Goal: Task Accomplishment & Management: Use online tool/utility

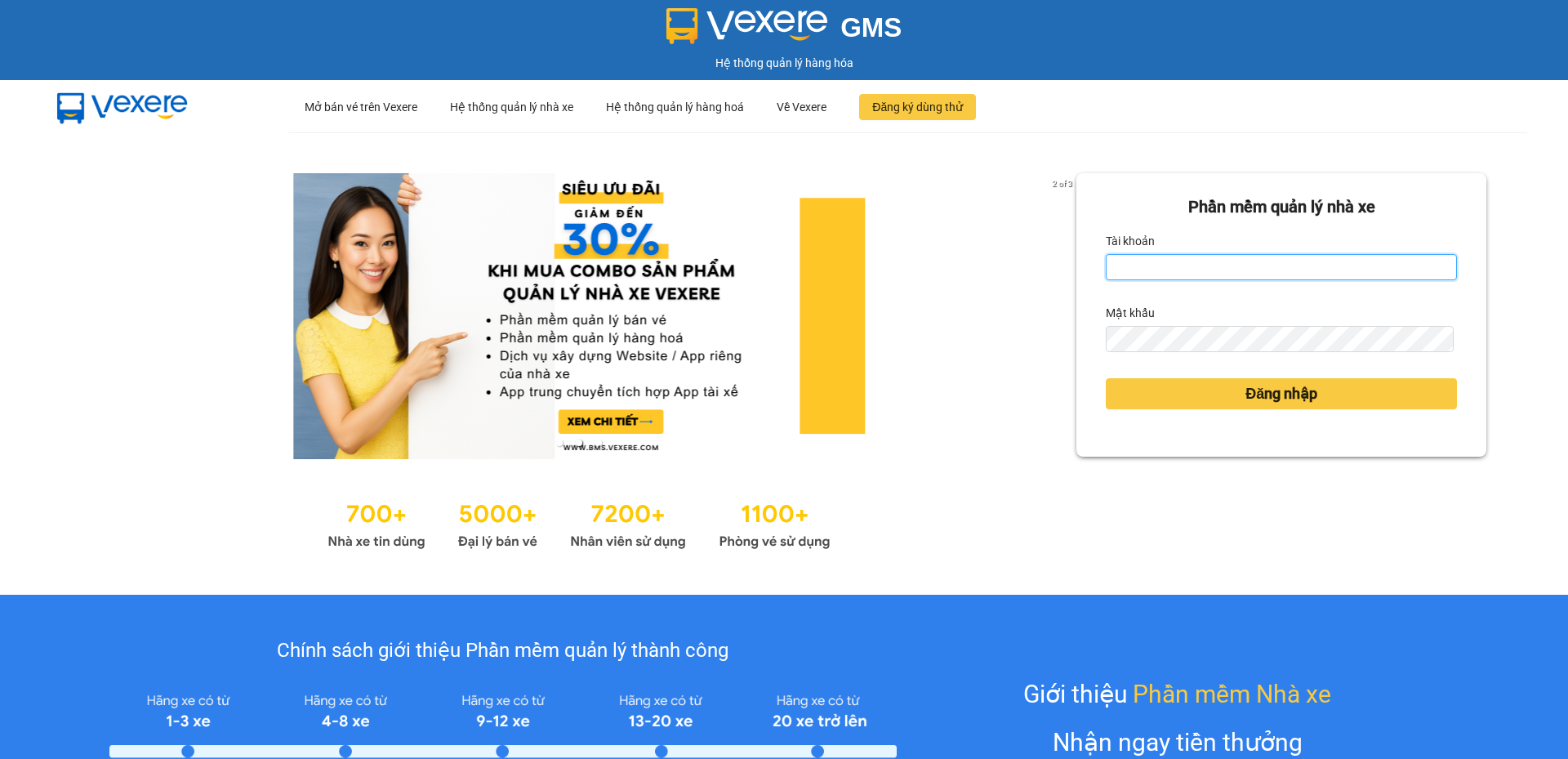
type input "cdtuan.apq"
click at [1309, 274] on input "cdtuan.apq" at bounding box center [1282, 267] width 351 height 26
click at [1301, 264] on input "Tài khoản" at bounding box center [1282, 267] width 351 height 26
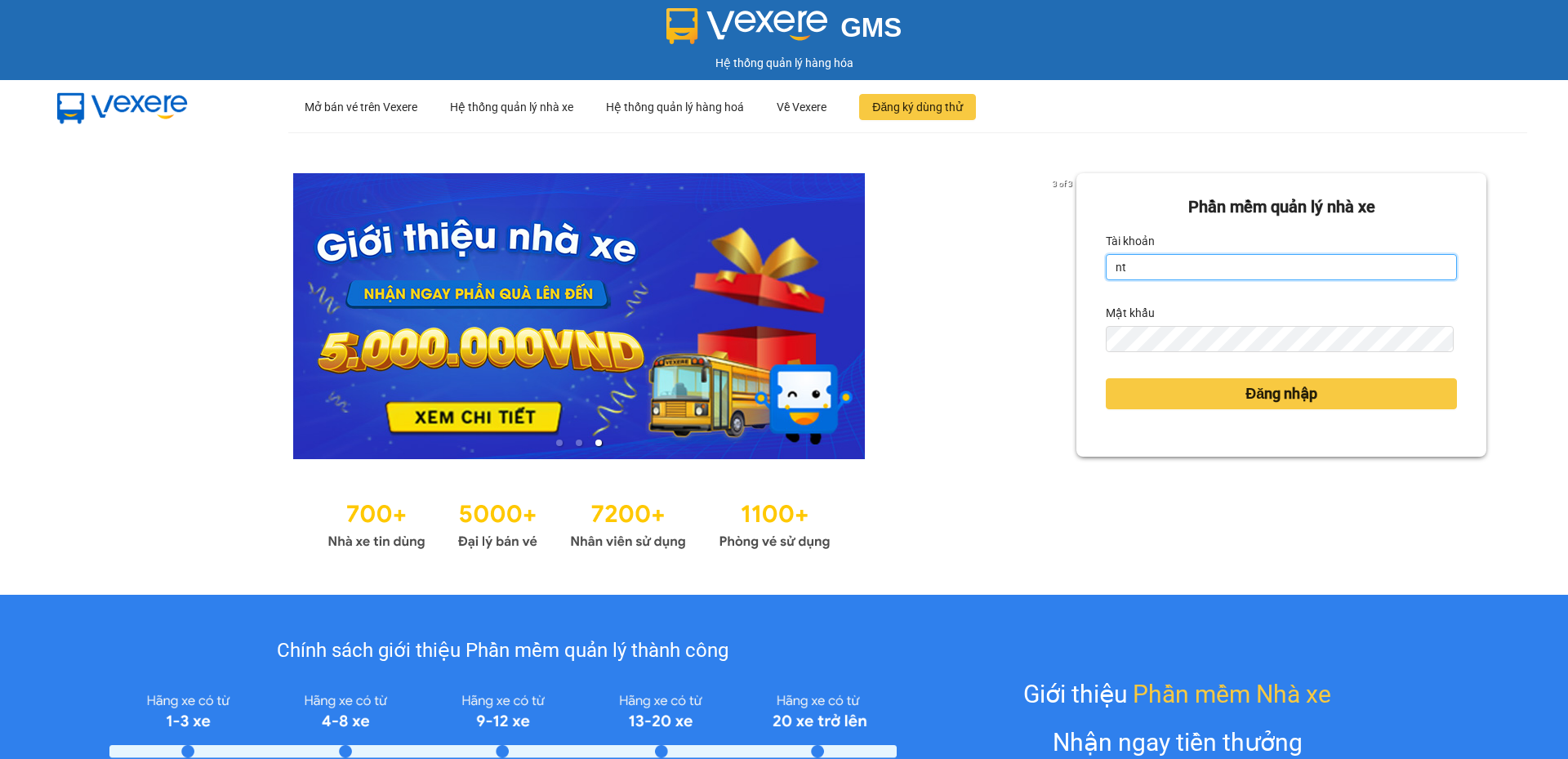
type input "ntnam.apq"
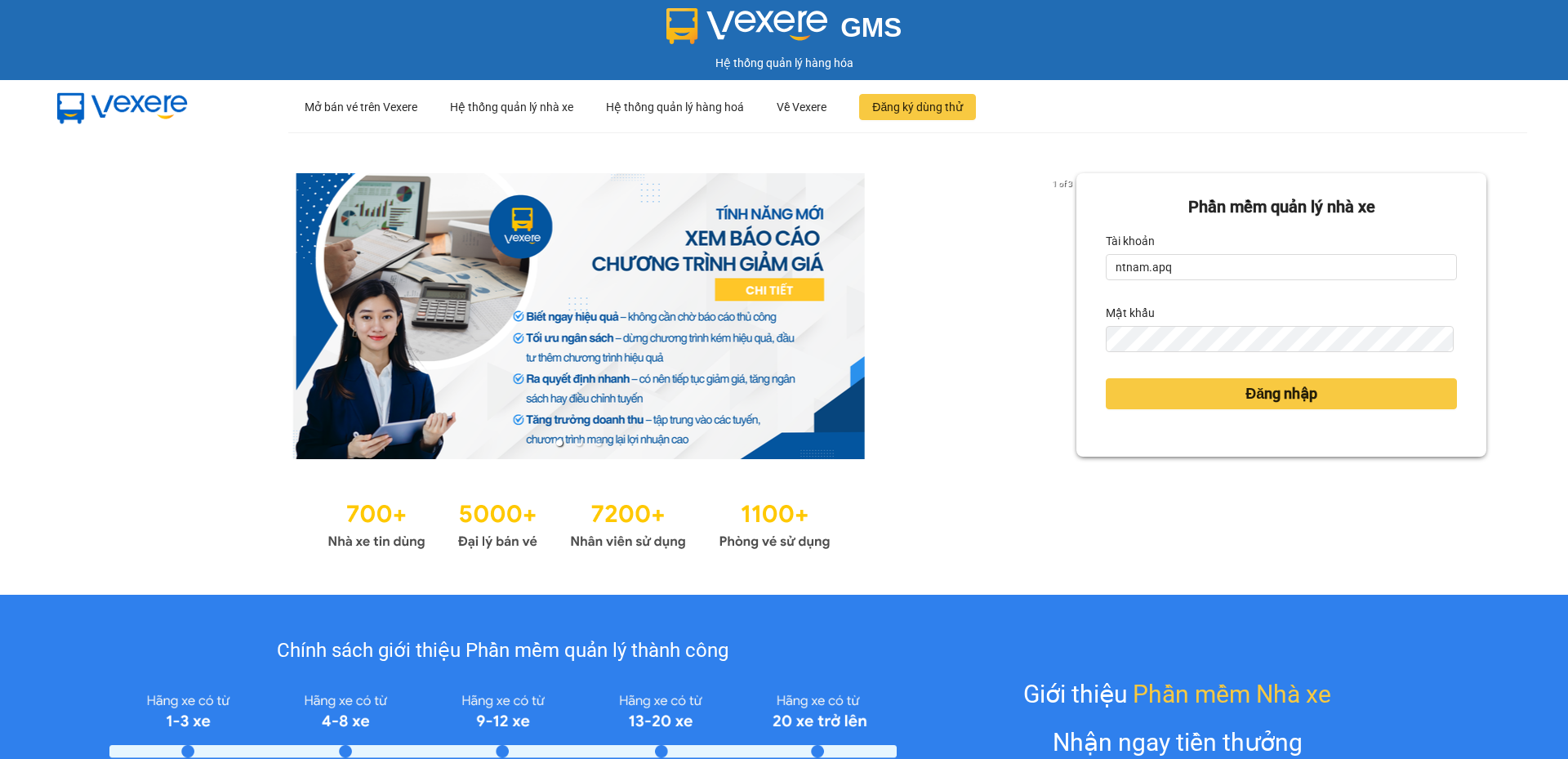
click at [1215, 358] on form "Phần mềm quản lý nhà xe Tài khoản ntnam.apq Mật khẩu Đăng nhập" at bounding box center [1282, 315] width 351 height 241
click at [1217, 352] on form "Phần mềm quản lý nhà xe Tài khoản ntnam.apq Mật khẩu Đăng nhập" at bounding box center [1282, 315] width 351 height 241
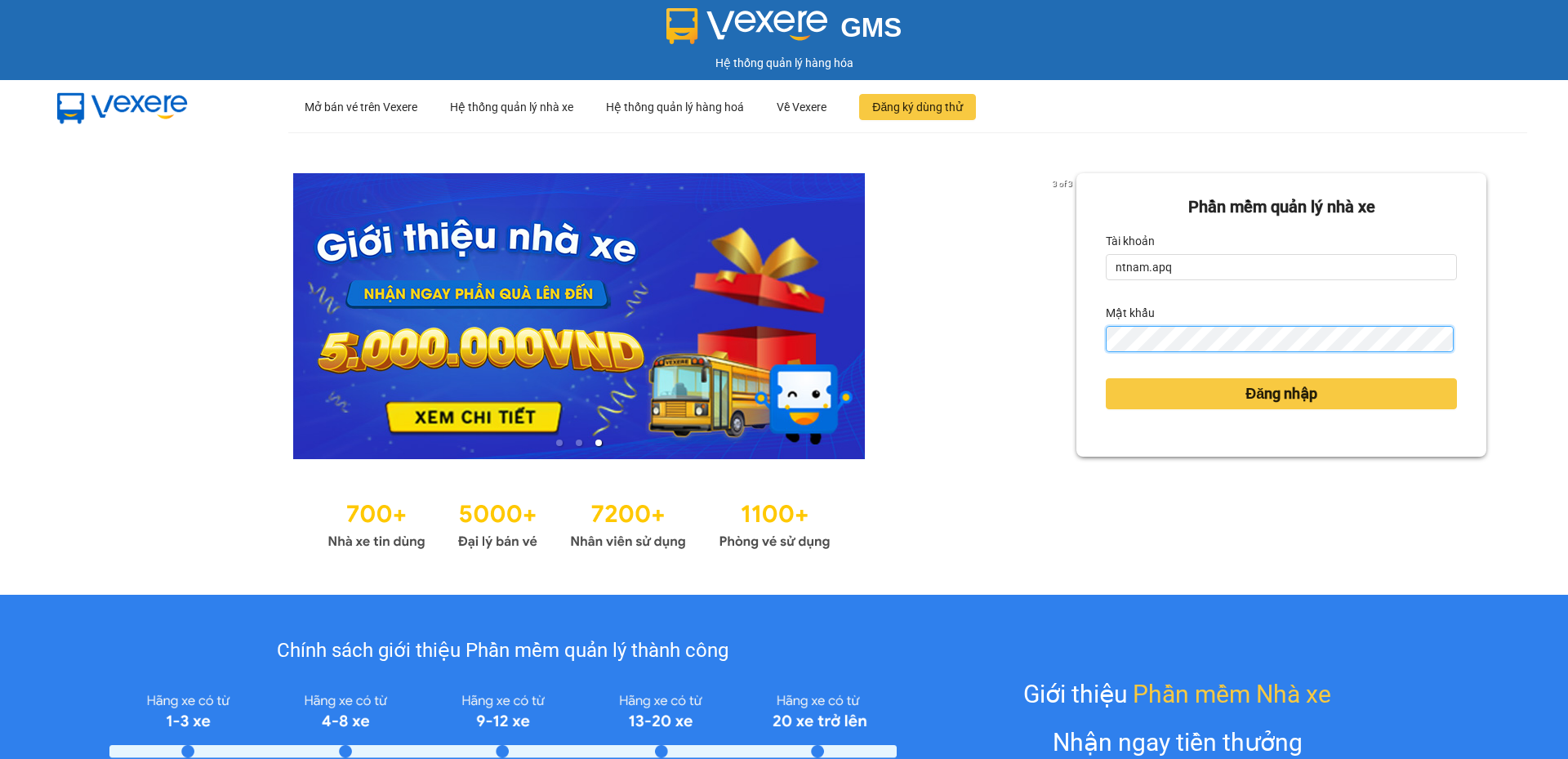
click at [1106, 378] on button "Đăng nhập" at bounding box center [1282, 394] width 351 height 31
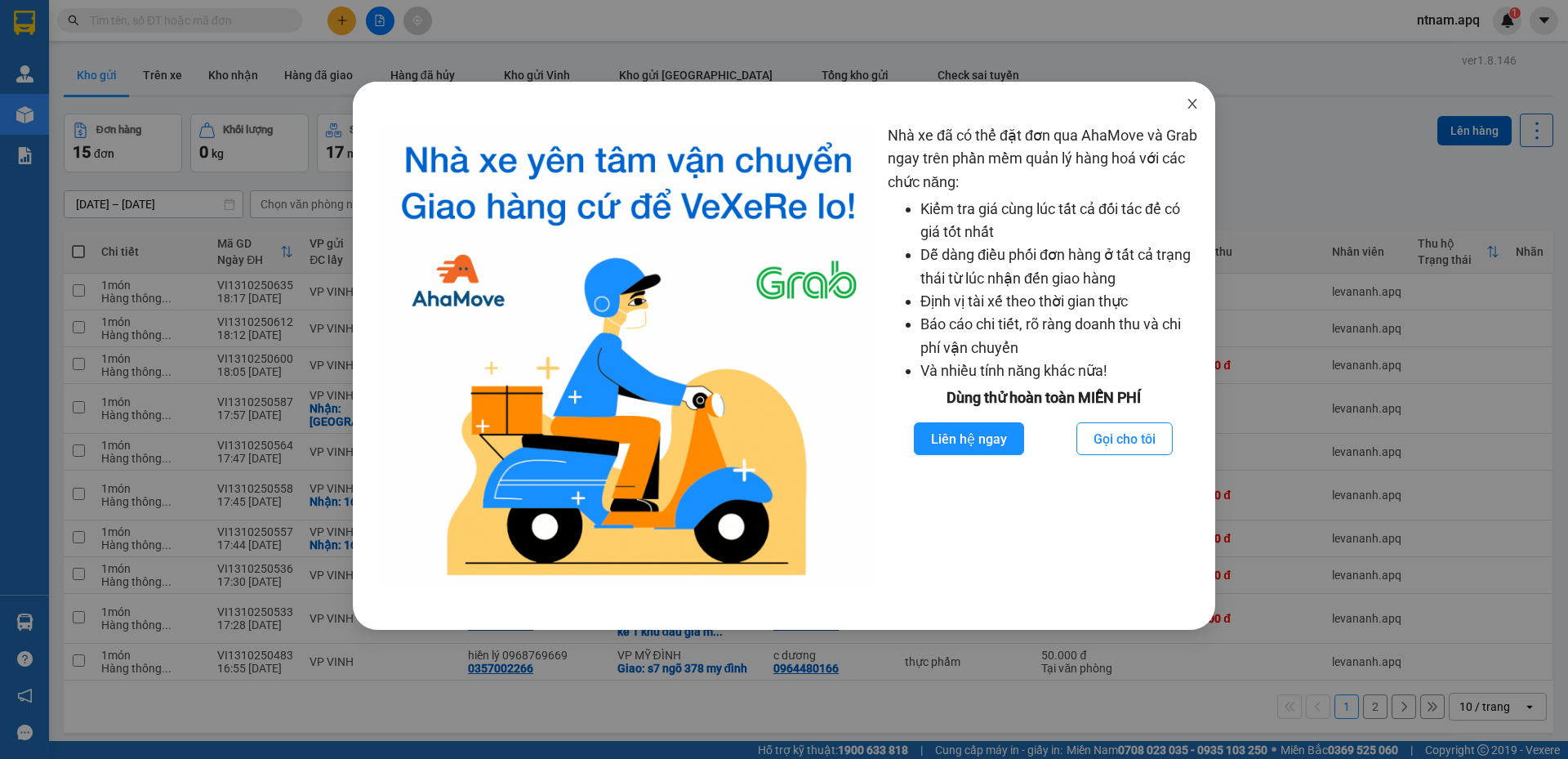
click at [1191, 91] on span "Close" at bounding box center [1192, 105] width 46 height 46
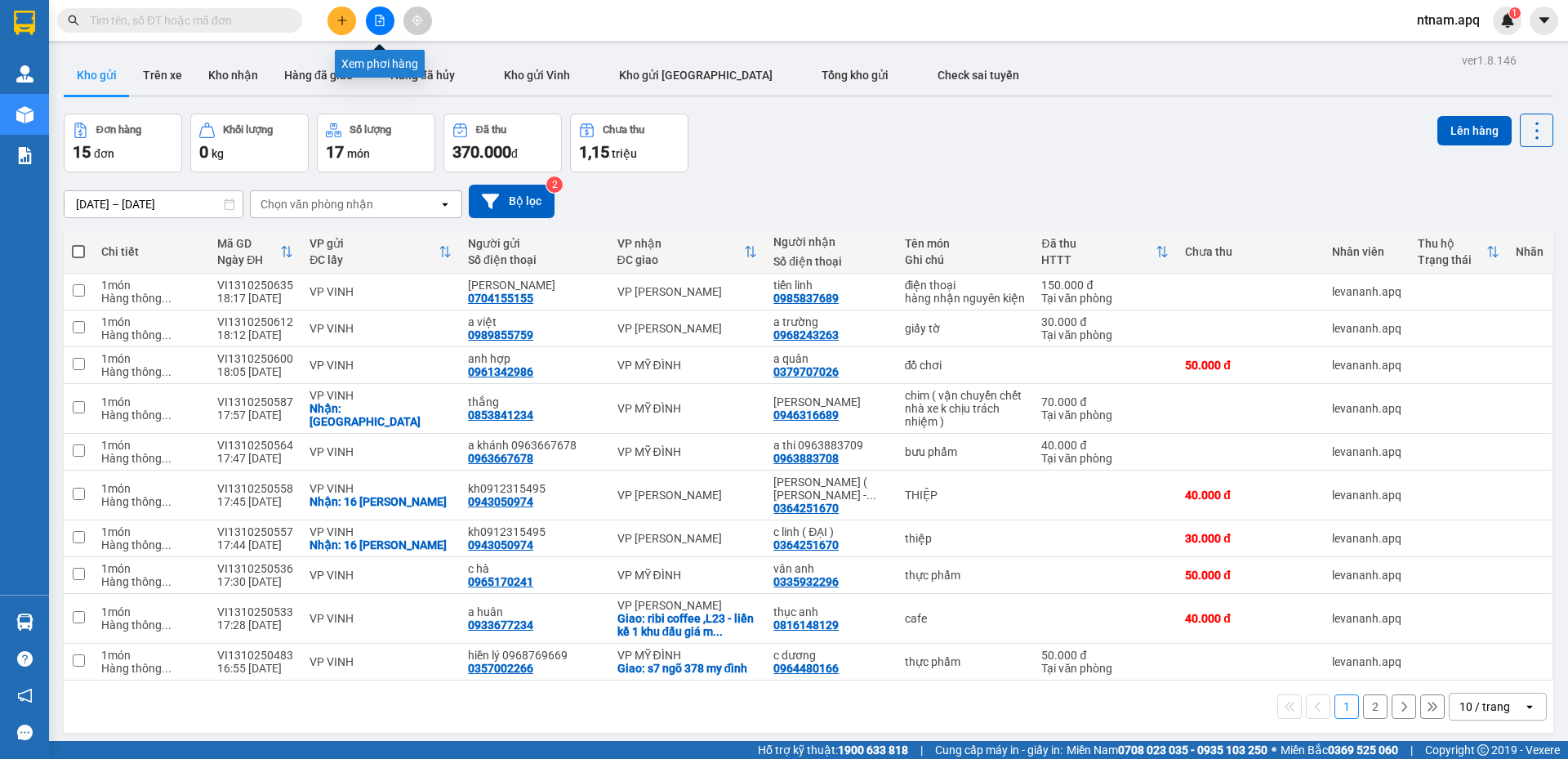
click at [385, 20] on icon "file-add" at bounding box center [380, 21] width 11 height 11
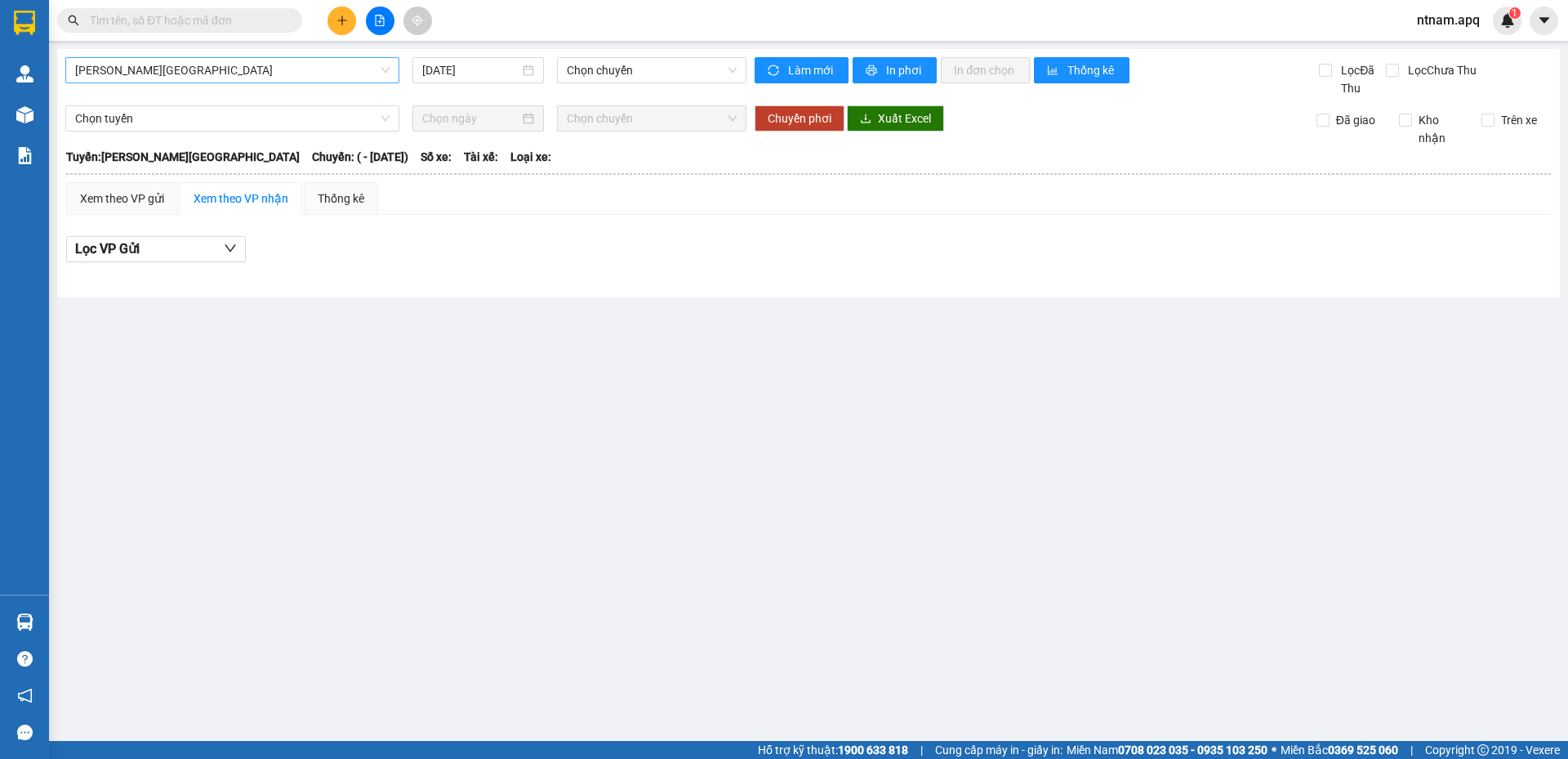
click at [318, 61] on span "[PERSON_NAME][GEOGRAPHIC_DATA]" at bounding box center [232, 71] width 314 height 25
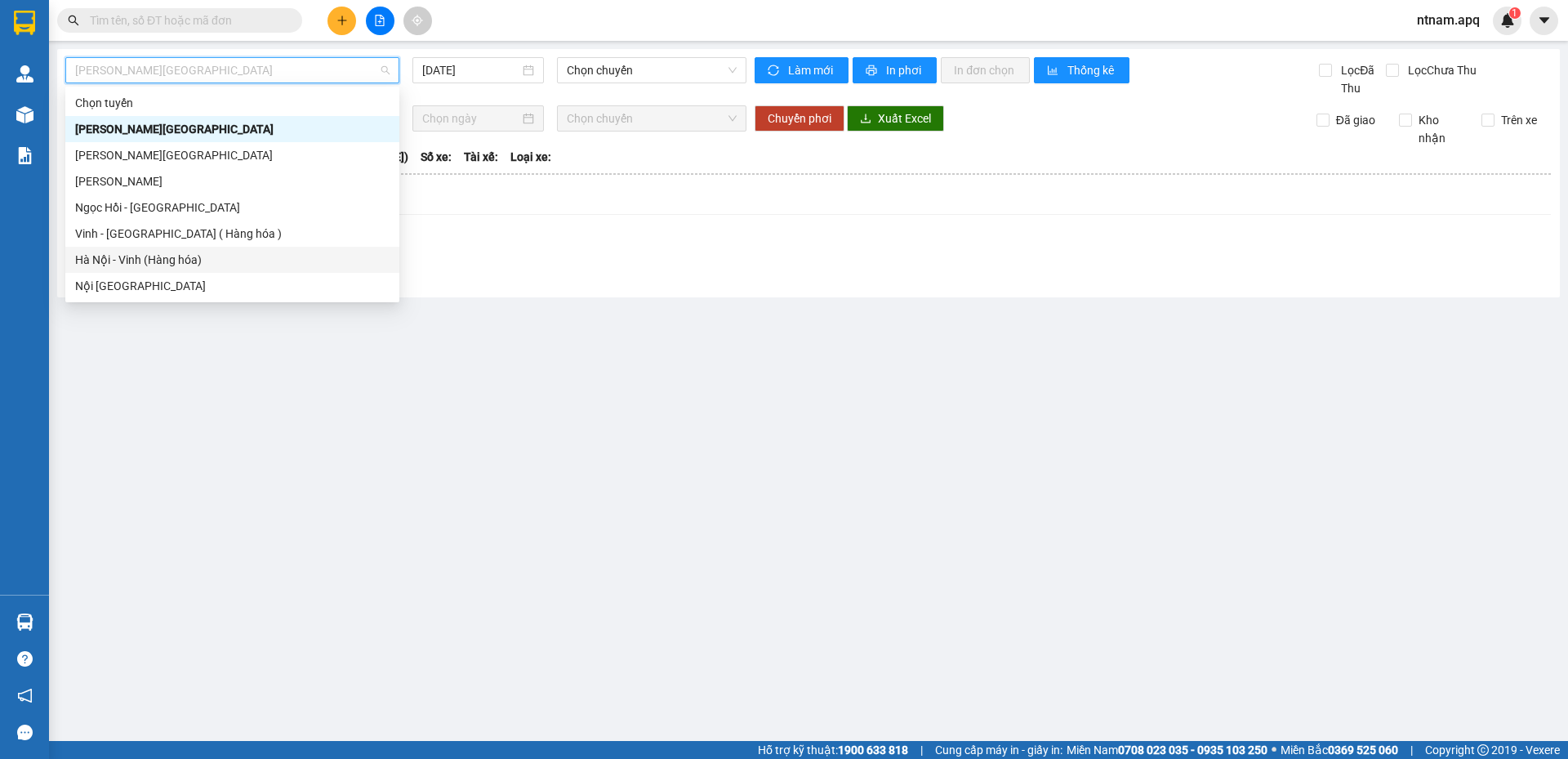
click at [204, 262] on div "Hà Nội - Vinh (Hàng hóa)" at bounding box center [232, 260] width 314 height 18
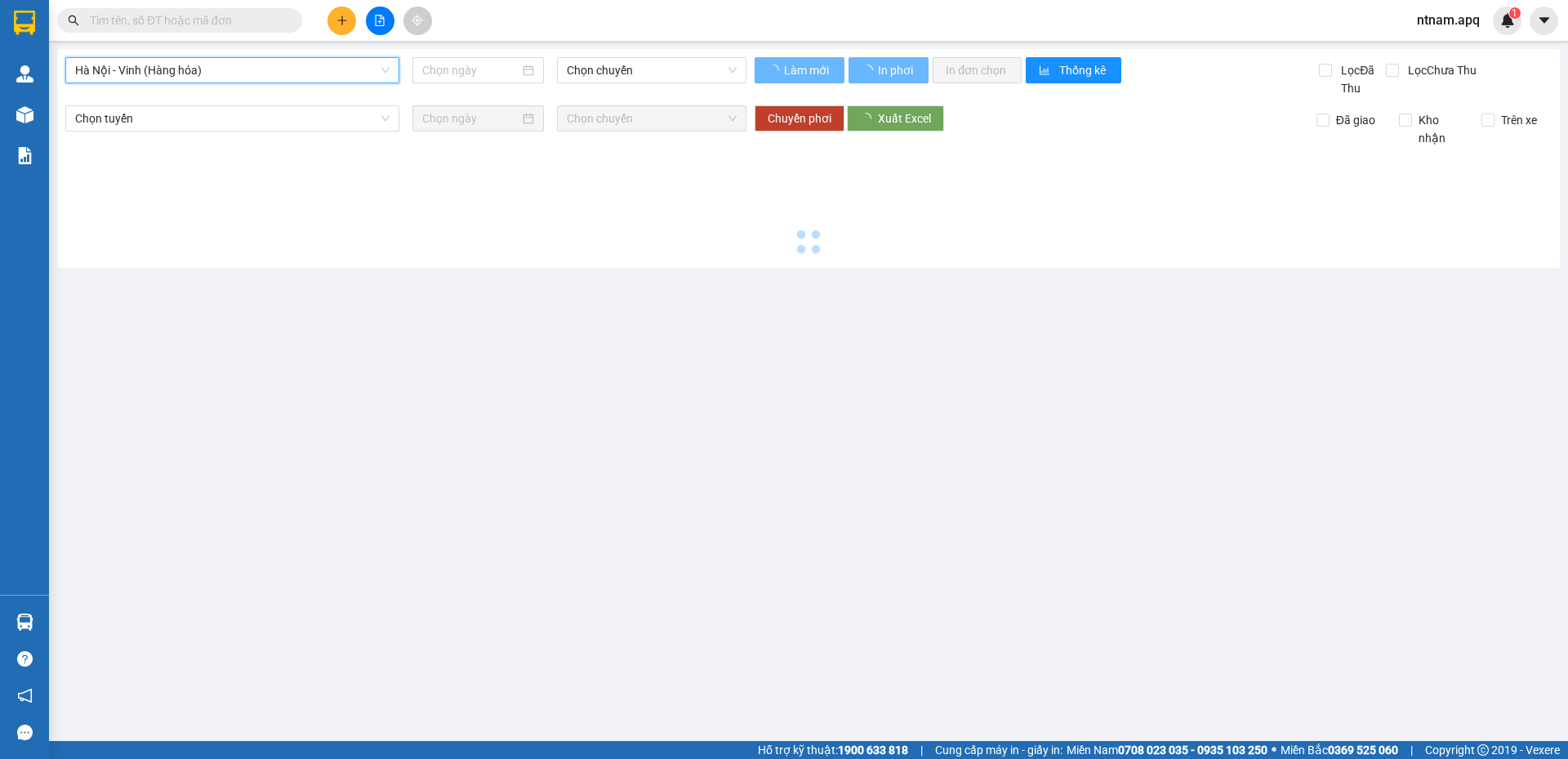
type input "[DATE]"
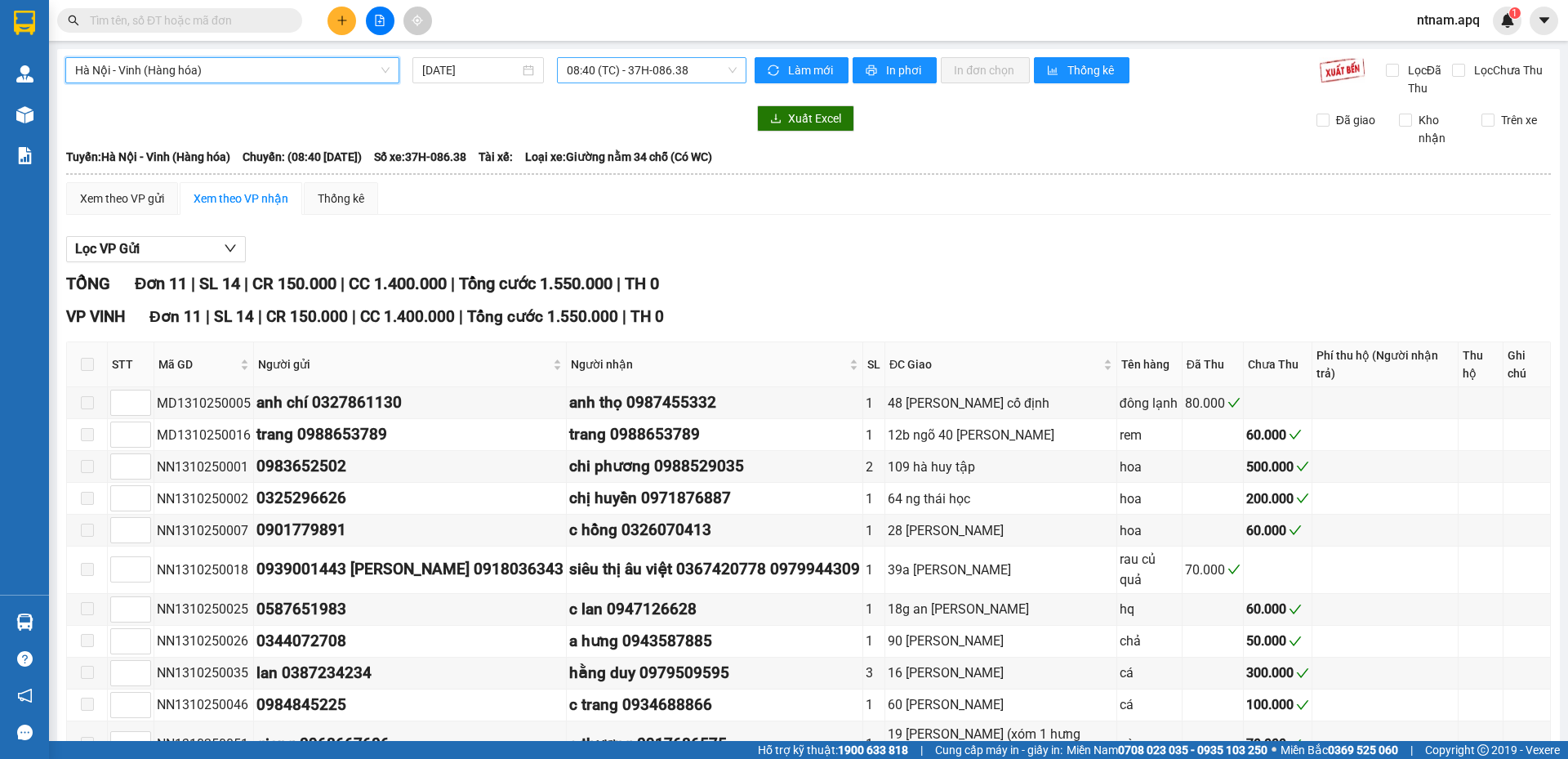
click at [695, 57] on div "08:40 (TC) - 37H-086.38" at bounding box center [651, 71] width 190 height 26
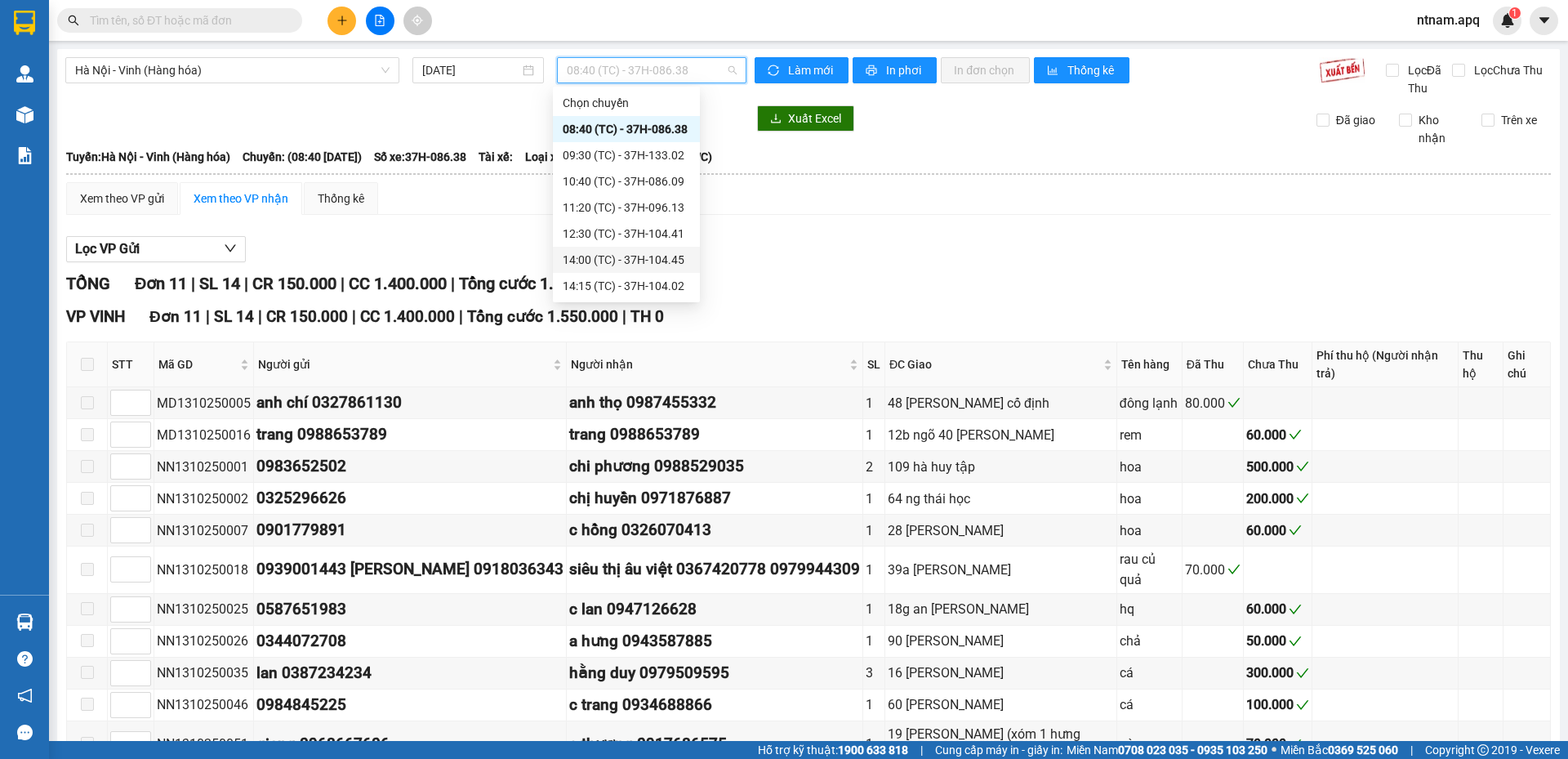
scroll to position [82, 0]
click at [629, 227] on div "15:30 (TC) - 37H-133.03" at bounding box center [626, 231] width 127 height 18
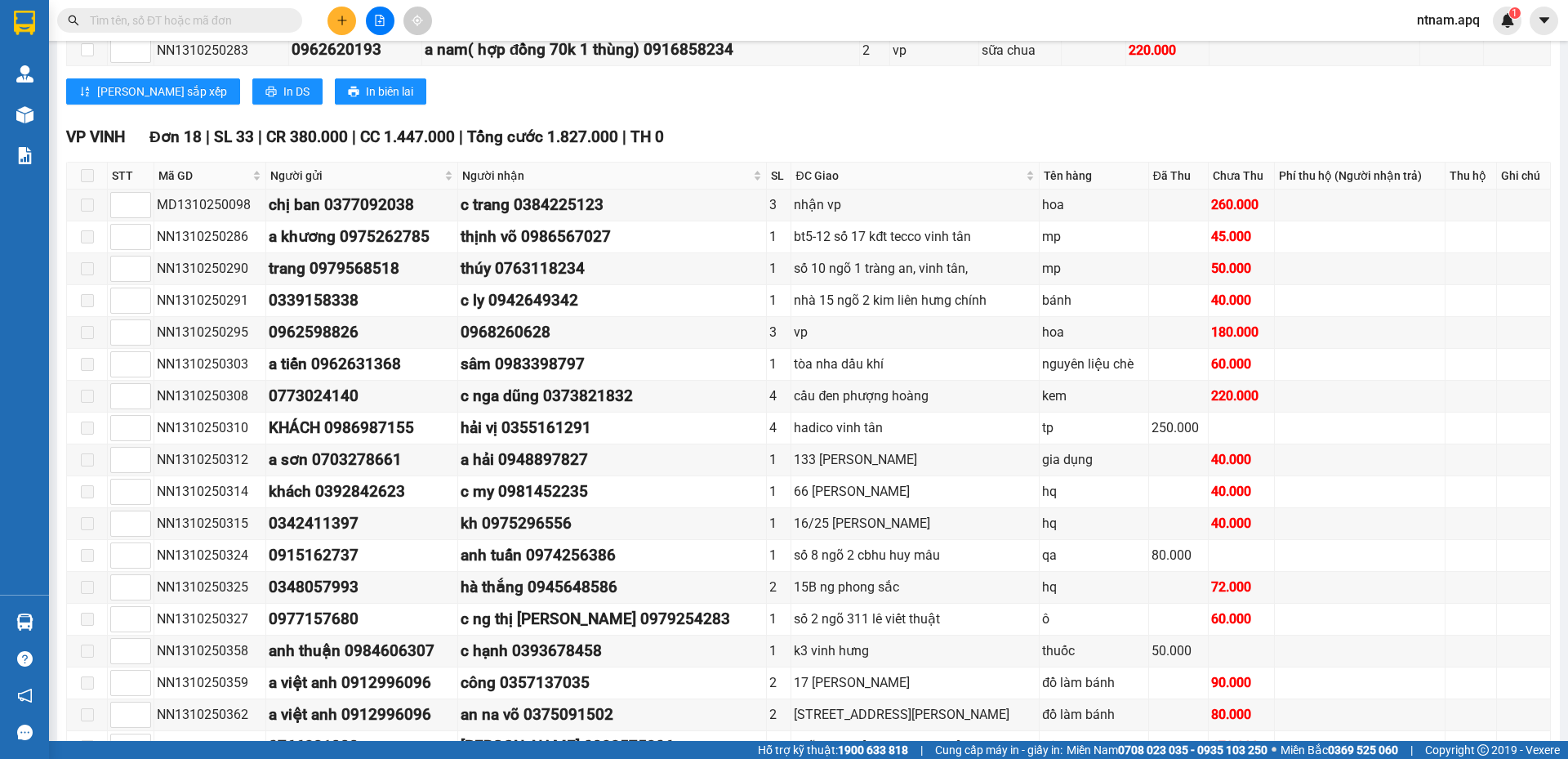
scroll to position [572, 0]
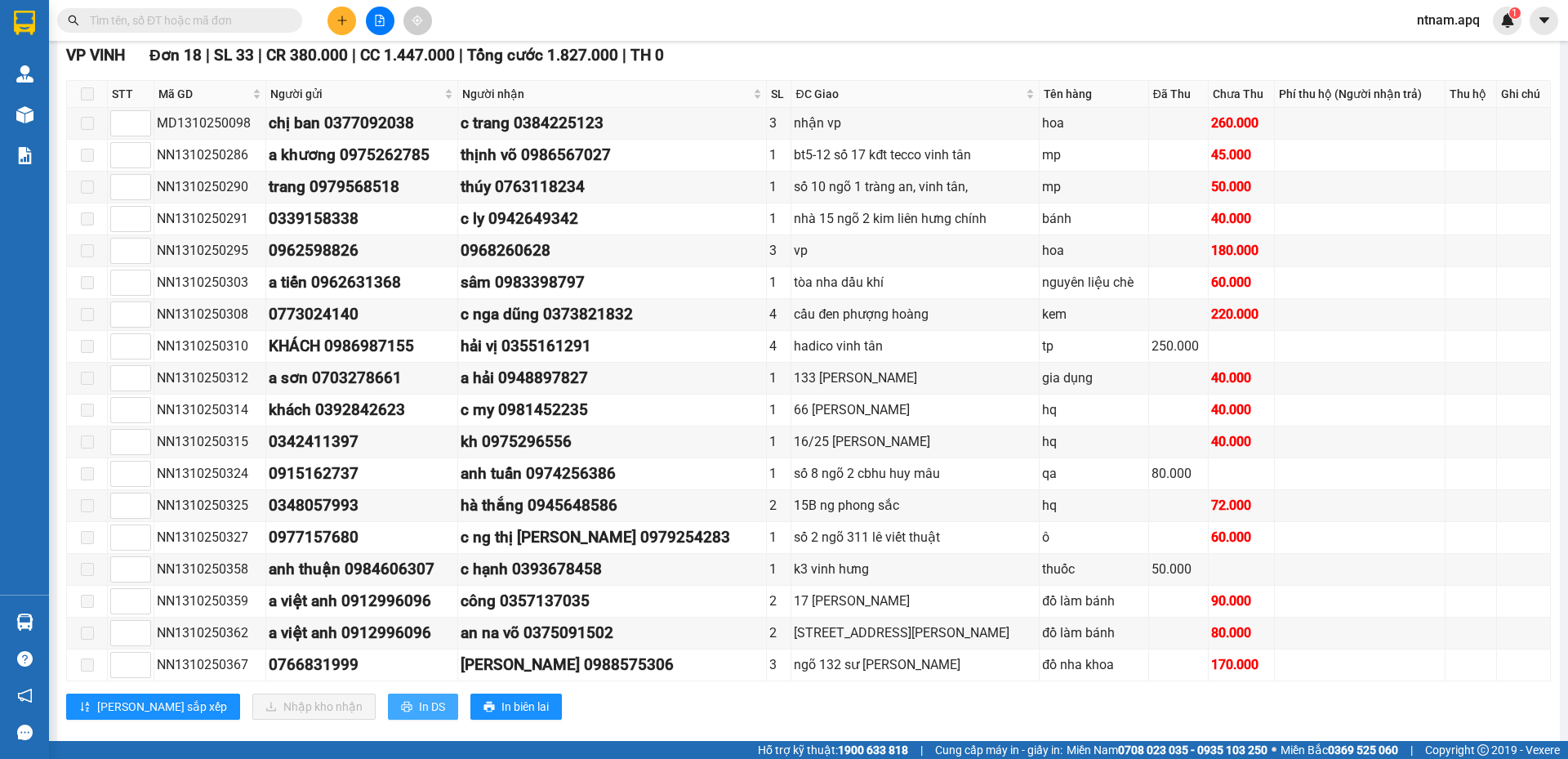
click at [419, 704] on span "In DS" at bounding box center [432, 706] width 26 height 18
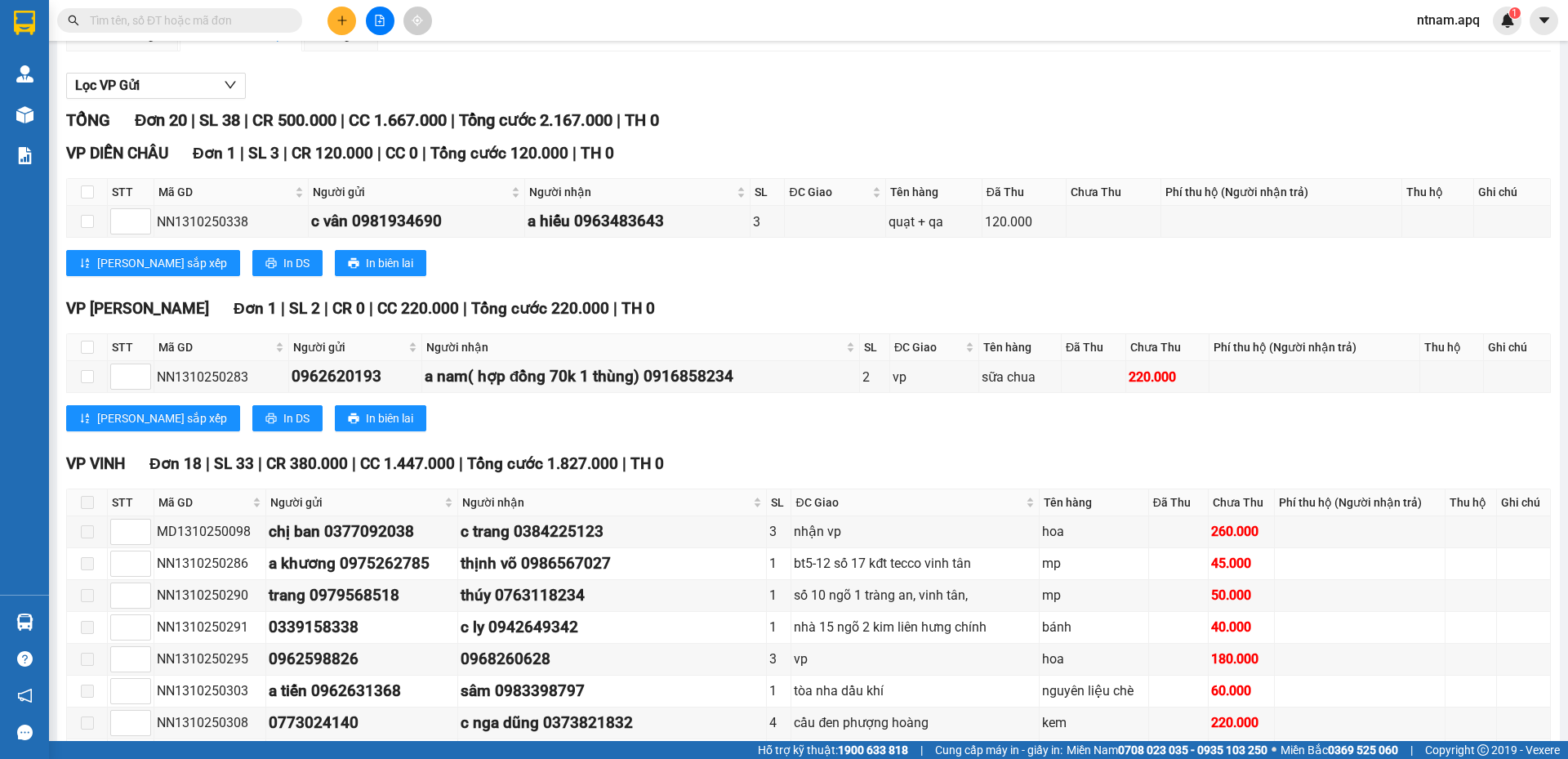
scroll to position [0, 0]
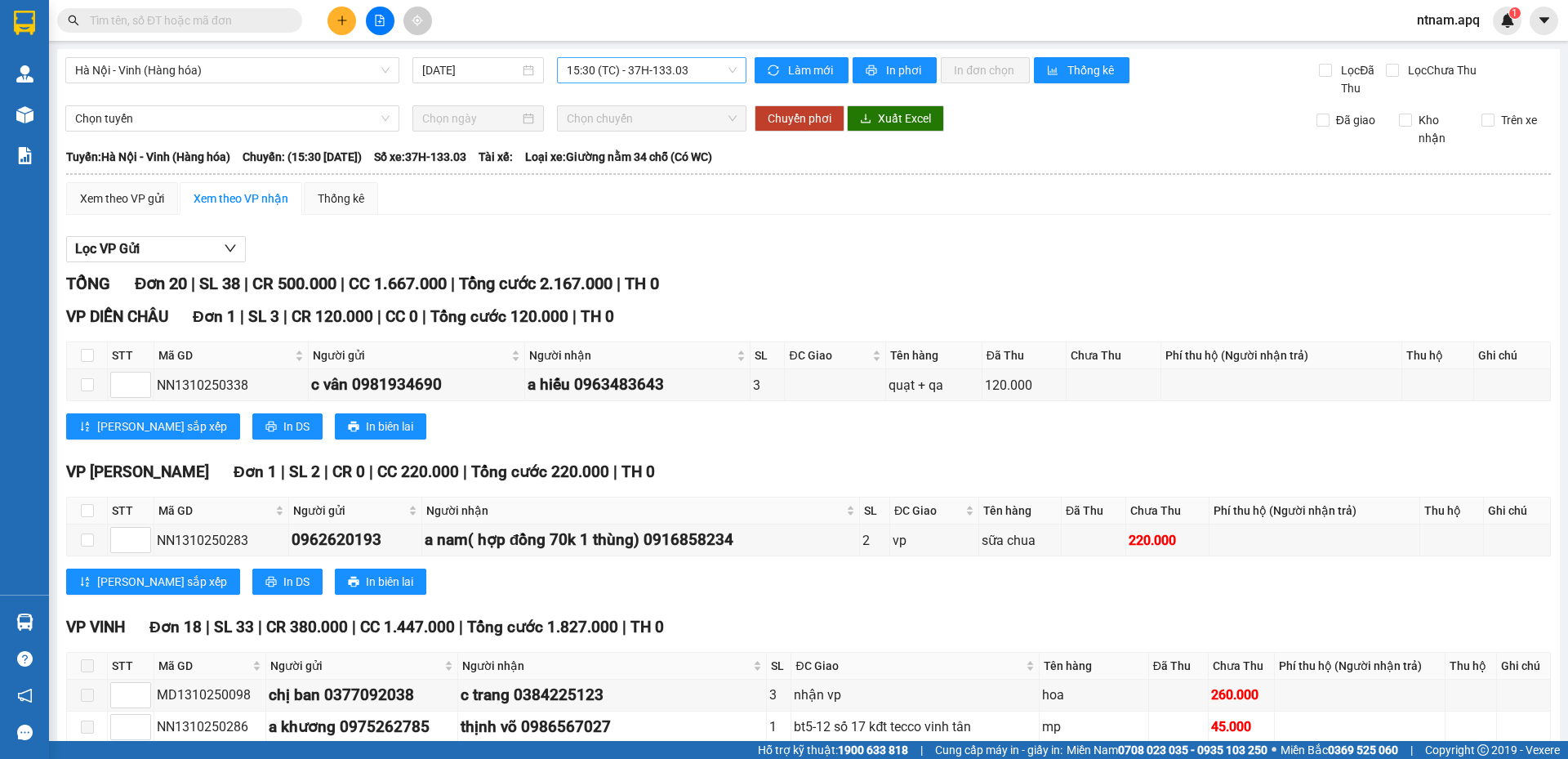
click at [713, 71] on span "15:30 (TC) - 37H-133.03" at bounding box center [651, 71] width 170 height 25
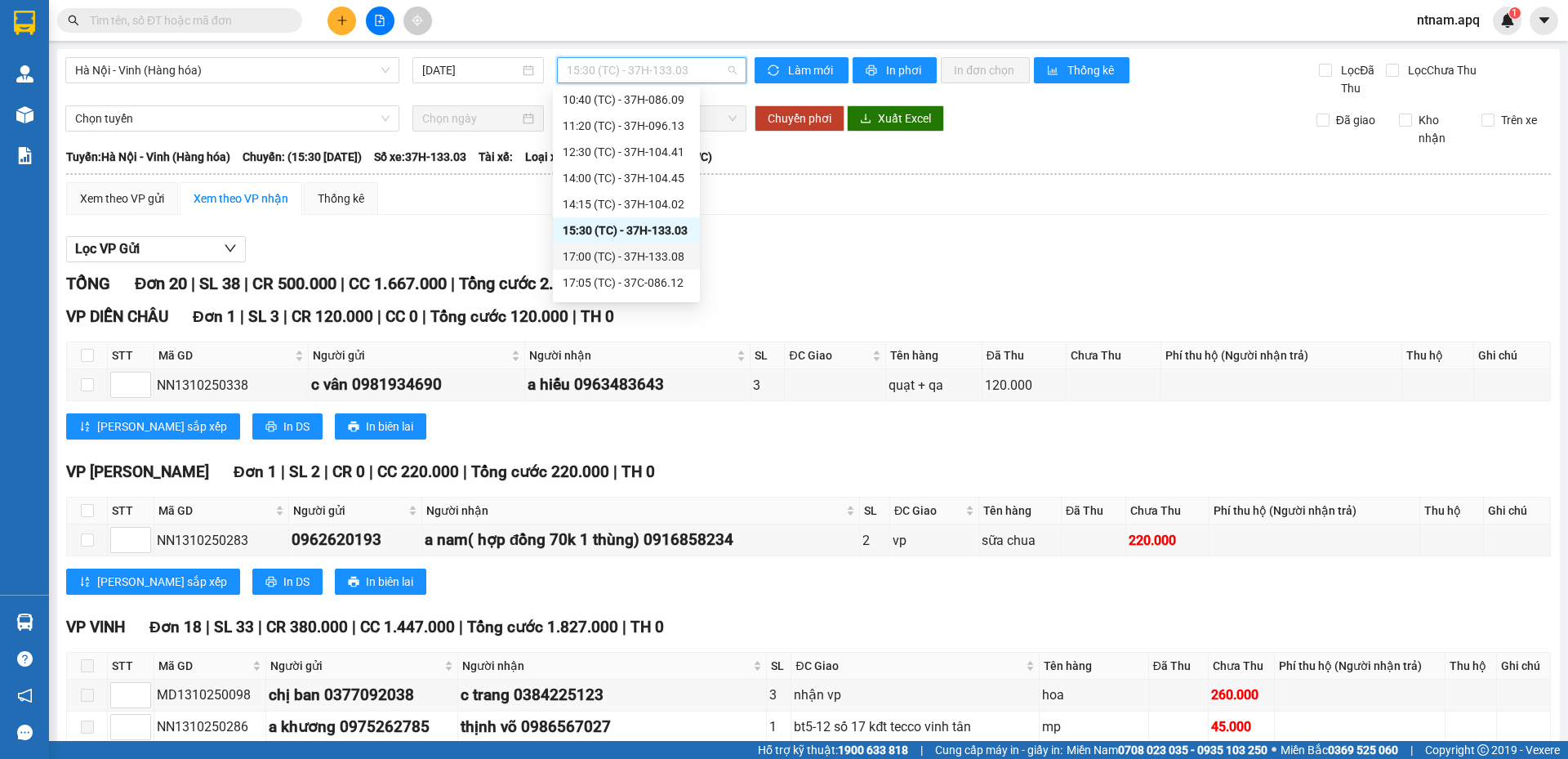
click at [609, 261] on div "17:00 (TC) - 37H-133.08" at bounding box center [626, 257] width 127 height 18
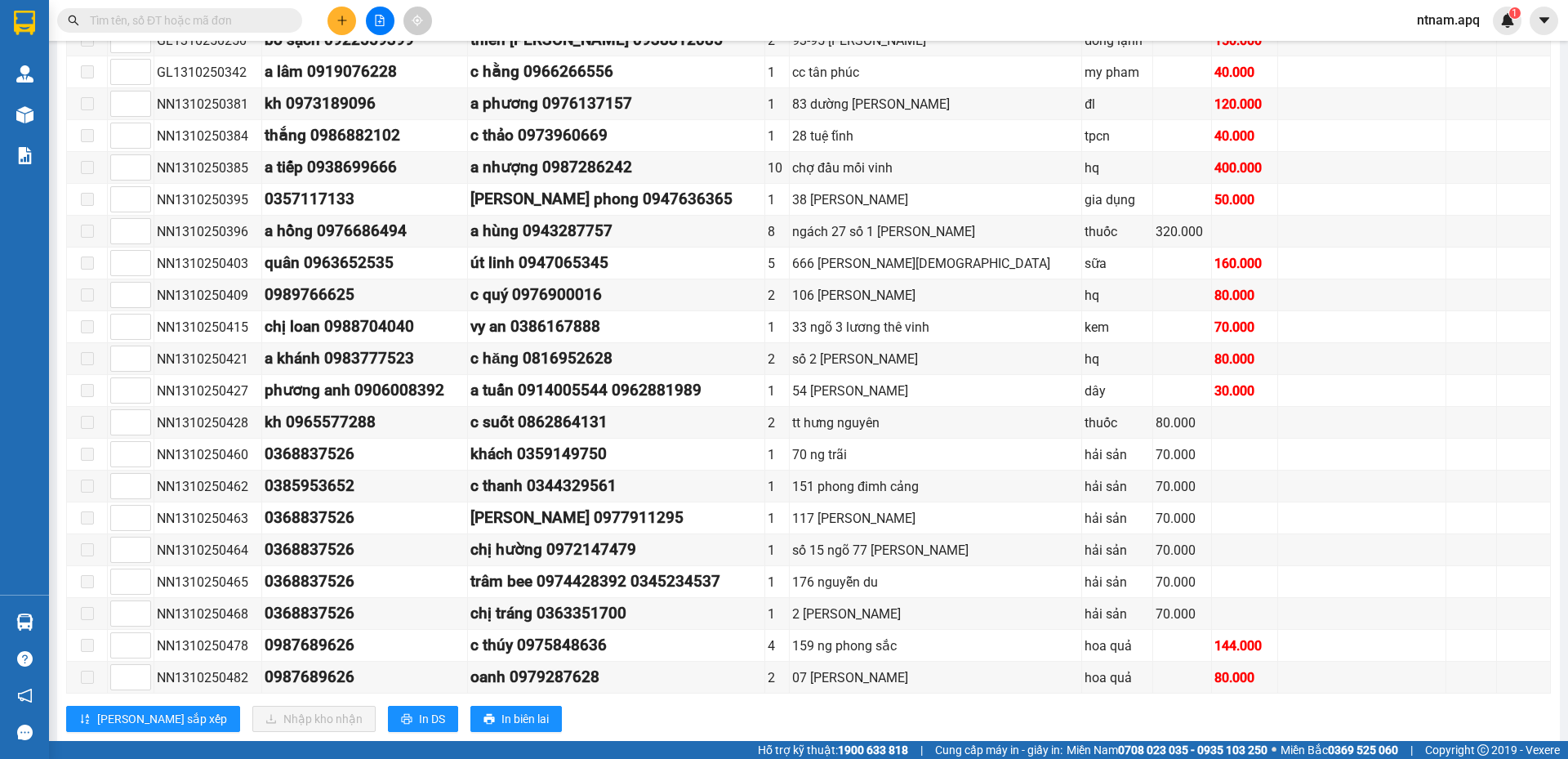
scroll to position [446, 0]
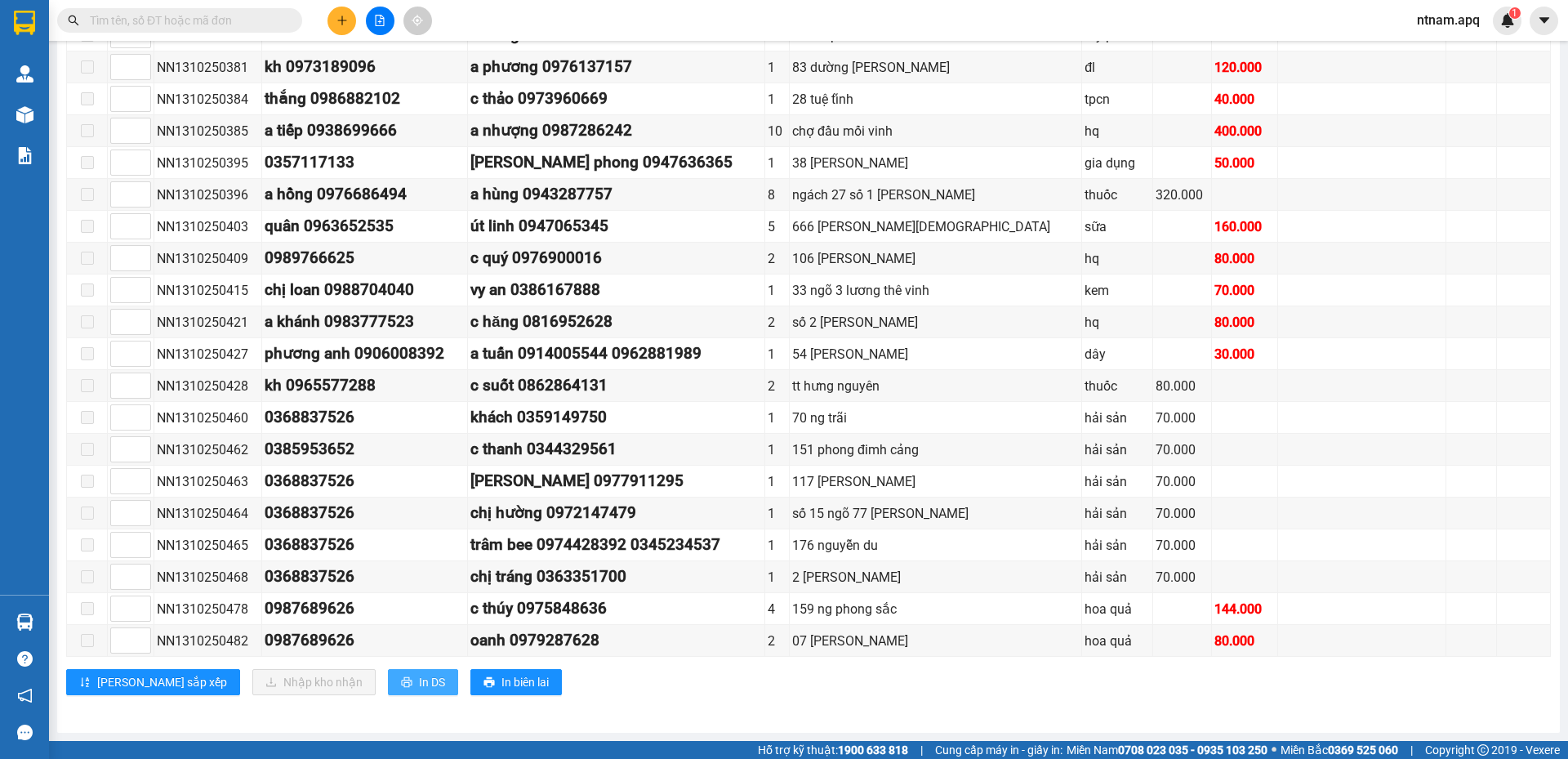
click at [388, 684] on button "In DS" at bounding box center [423, 682] width 71 height 26
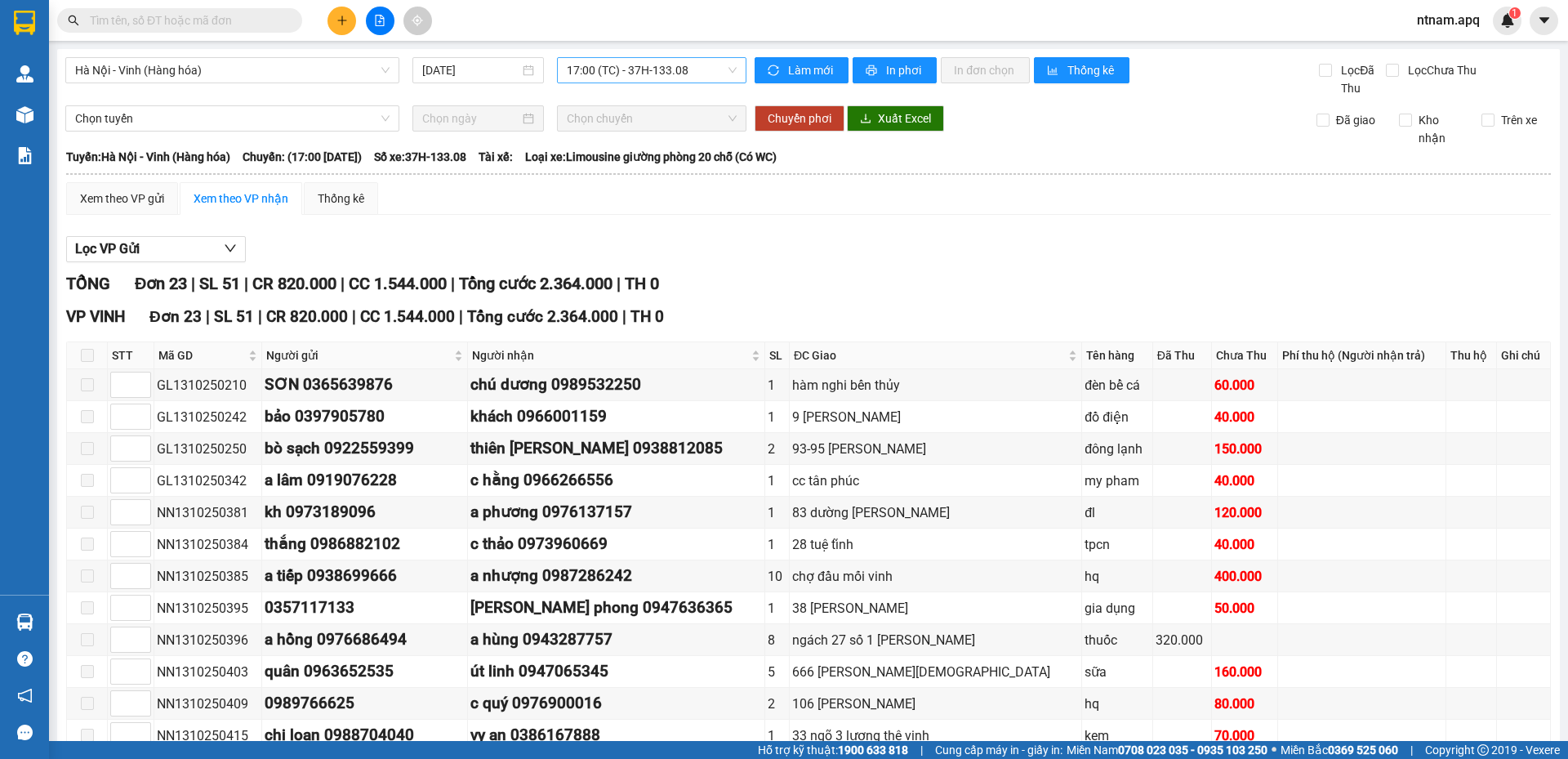
click at [678, 73] on span "17:00 (TC) - 37H-133.08" at bounding box center [651, 71] width 170 height 25
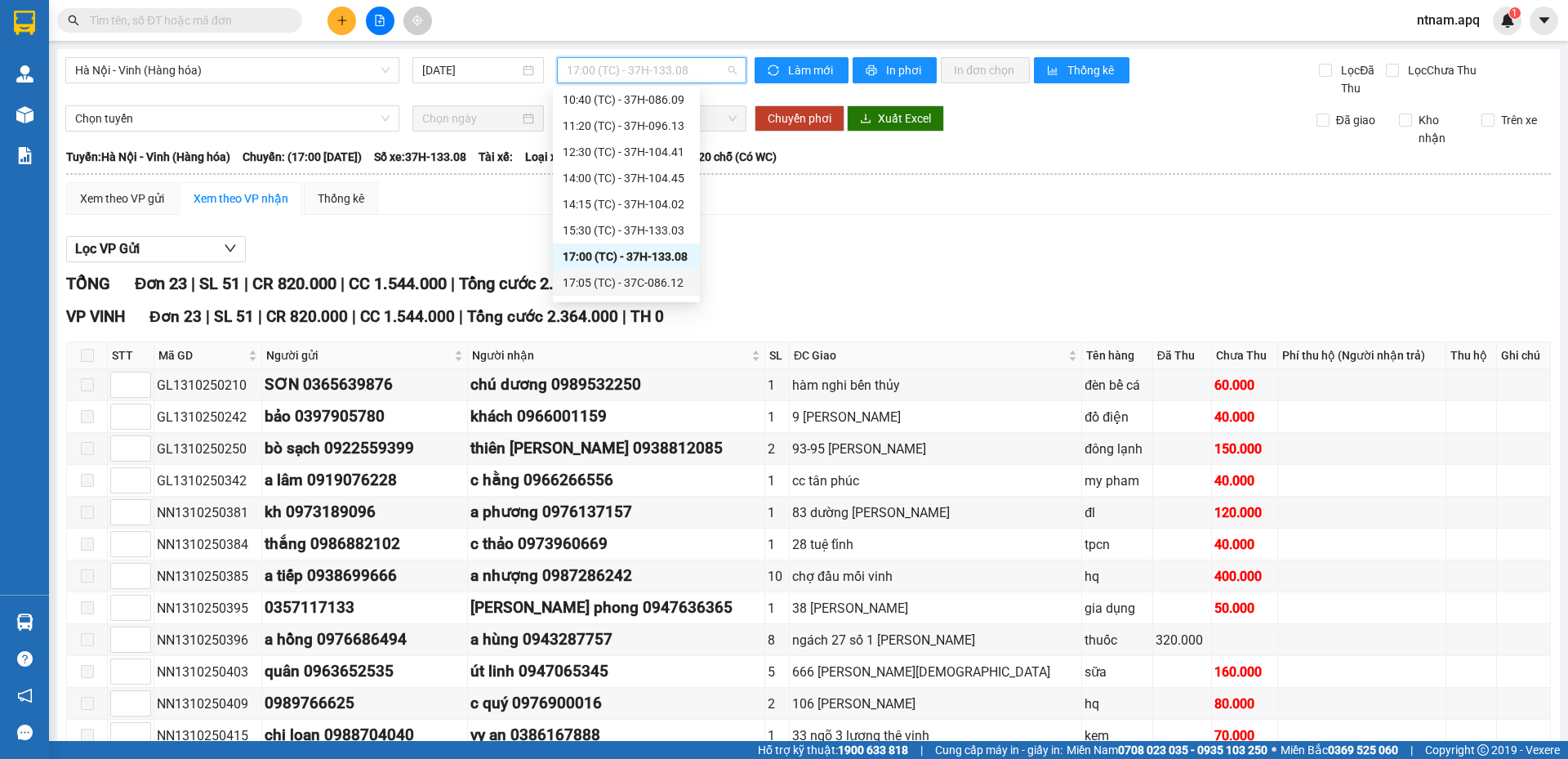
click at [606, 280] on div "17:05 (TC) - 37C-086.12" at bounding box center [626, 282] width 127 height 18
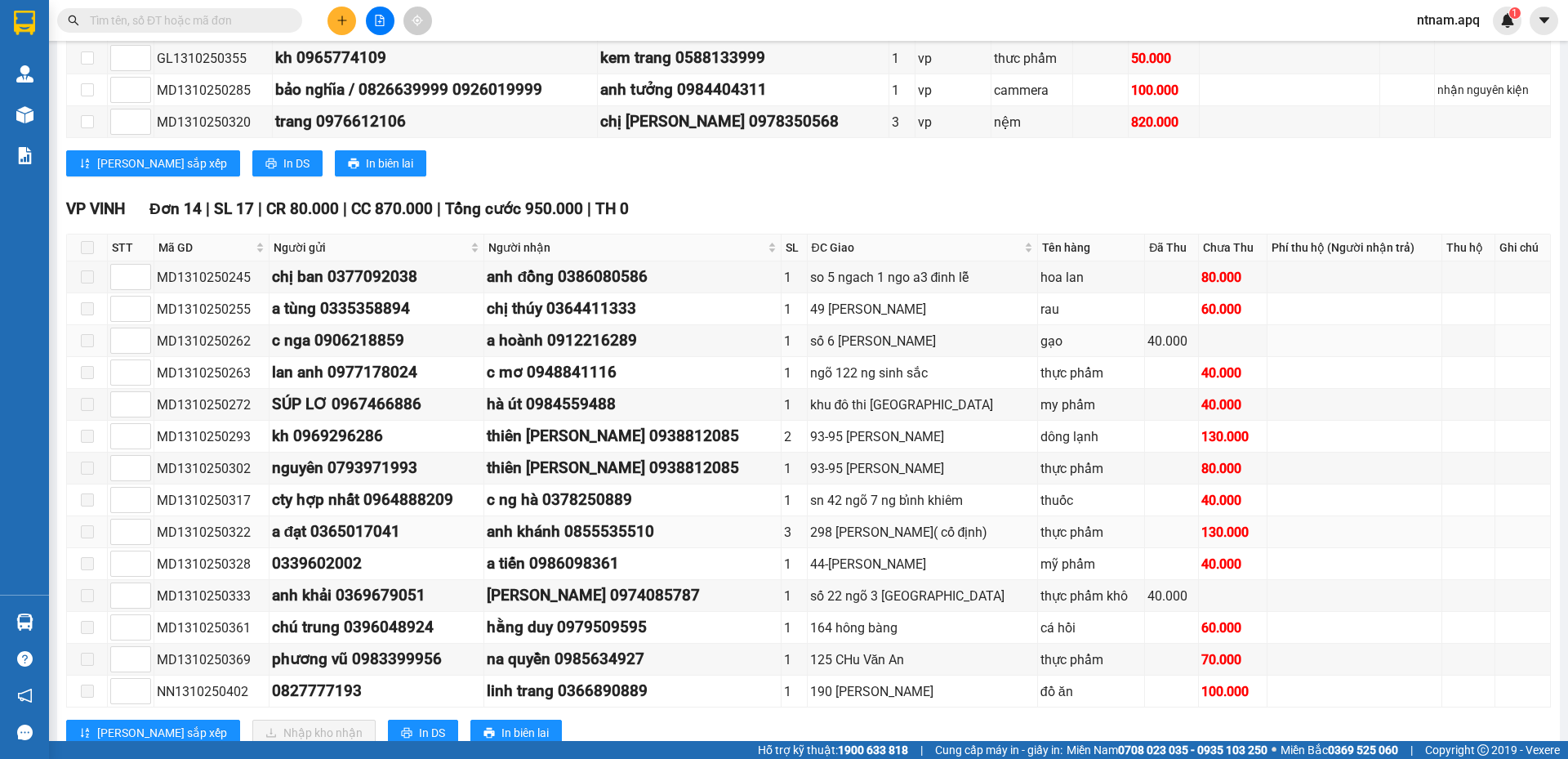
scroll to position [377, 0]
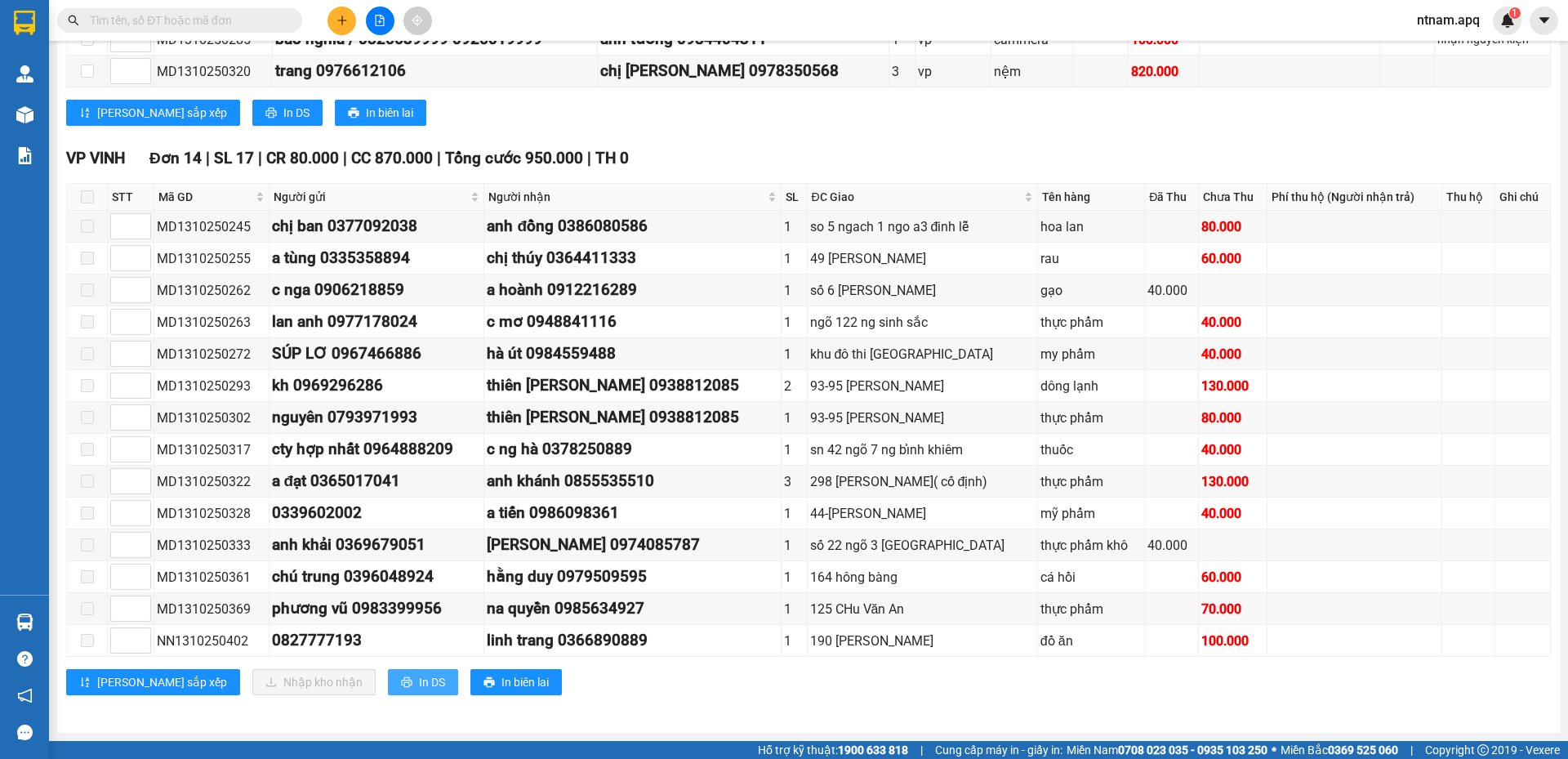
click at [419, 678] on span "In DS" at bounding box center [432, 682] width 26 height 18
click at [1442, 17] on span "ntnam.apq" at bounding box center [1448, 20] width 89 height 21
click at [1439, 55] on span "Đăng xuất" at bounding box center [1464, 51] width 69 height 18
